Goal: Task Accomplishment & Management: Use online tool/utility

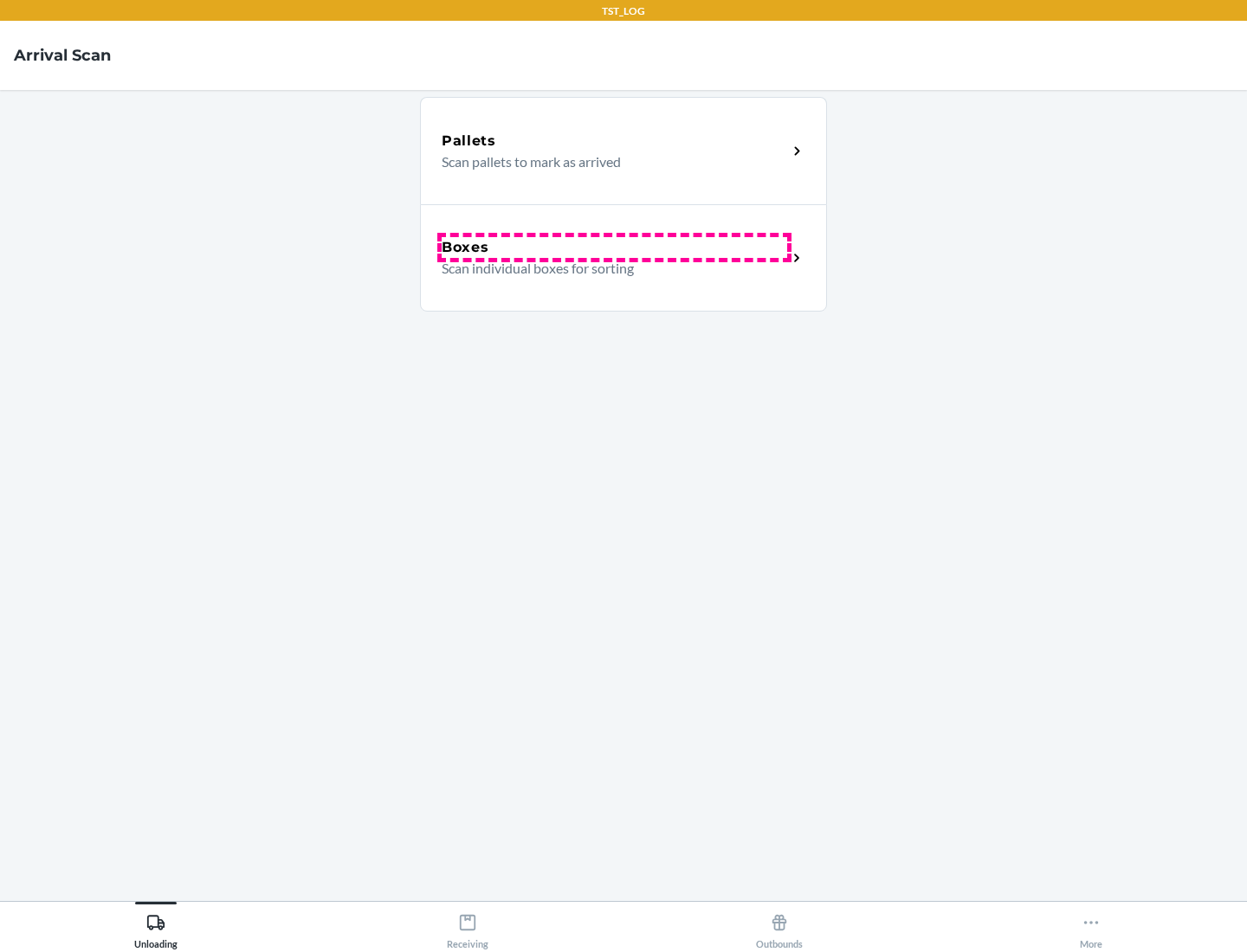
click at [614, 247] on div "Boxes" at bounding box center [614, 248] width 345 height 21
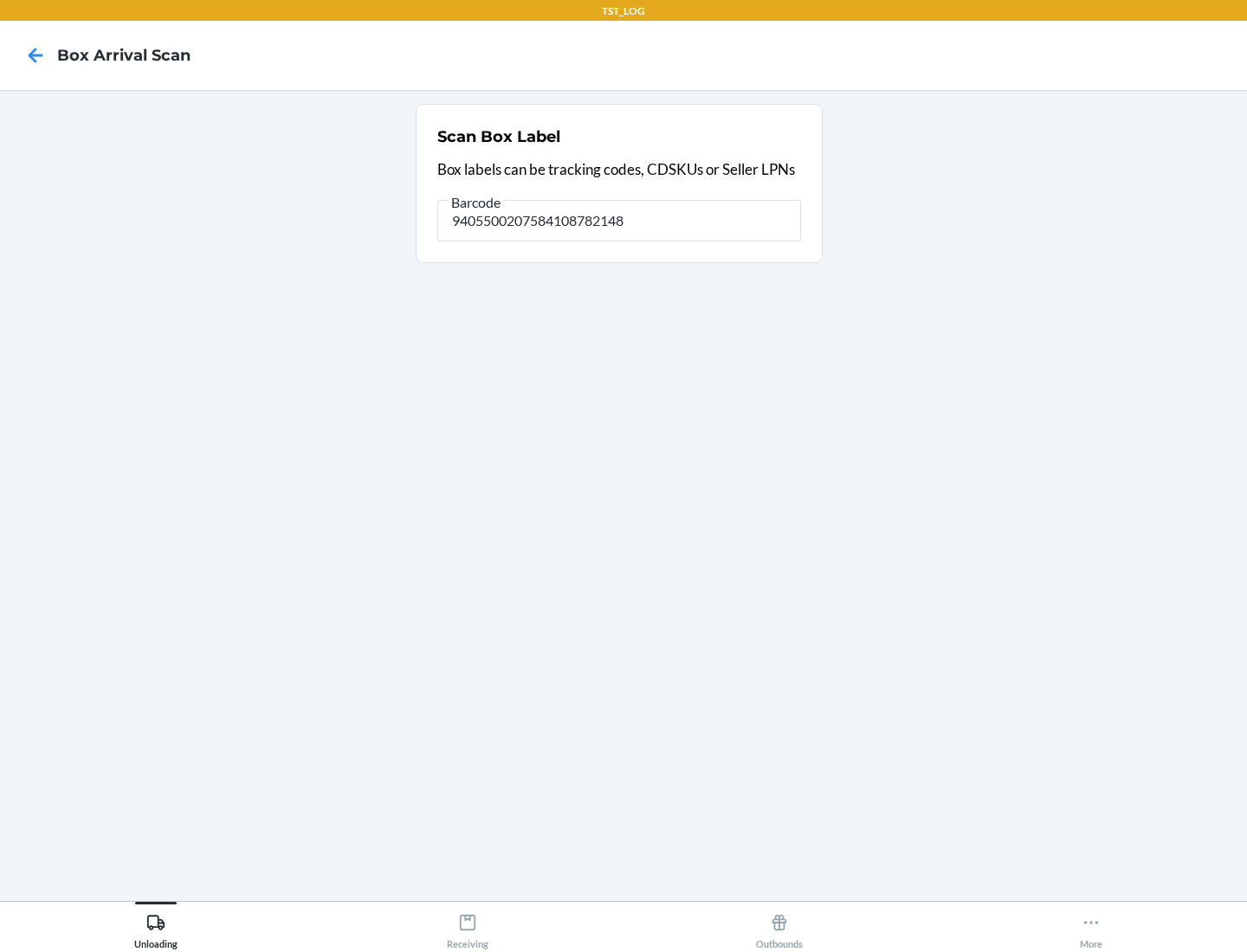
type input "9405500207584108782148"
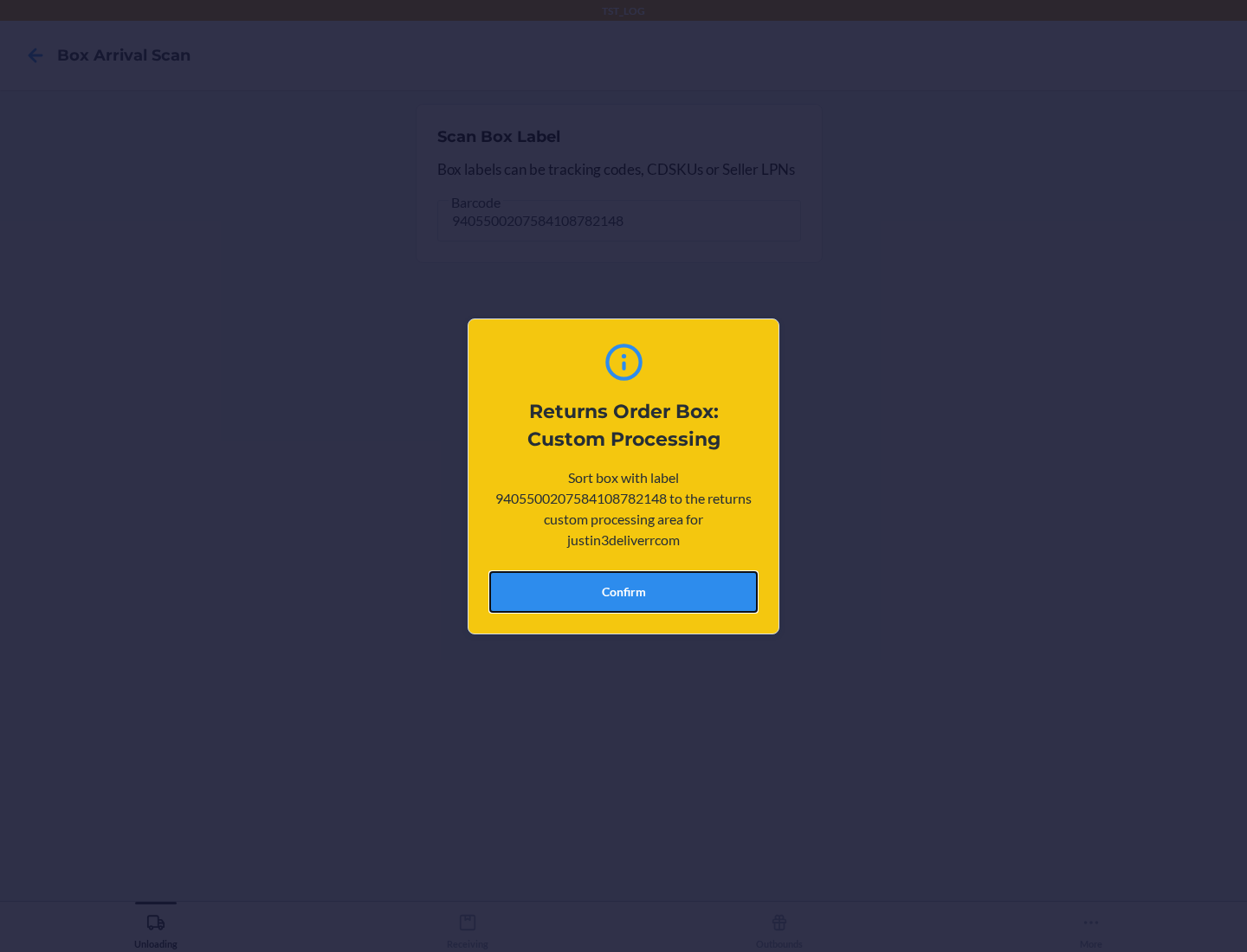
click at [624, 592] on button "Confirm" at bounding box center [624, 592] width 268 height 42
